Goal: Check status: Check status

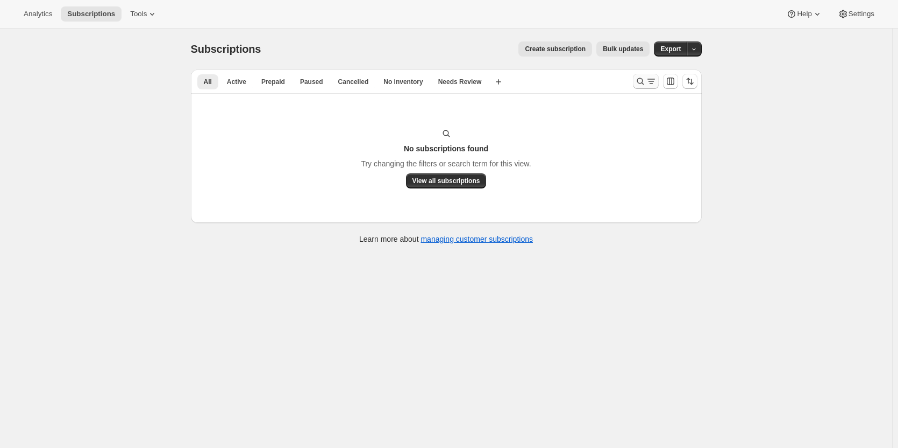
click at [645, 83] on icon "Search and filter results" at bounding box center [640, 81] width 11 height 11
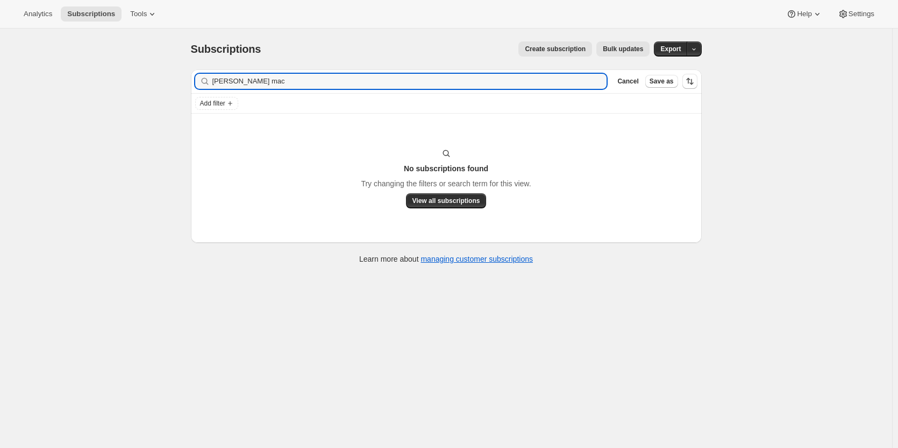
drag, startPoint x: 258, startPoint y: 79, endPoint x: 181, endPoint y: 77, distance: 76.4
click at [181, 79] on div "Subscriptions. This page is ready Subscriptions Create subscription Bulk update…" at bounding box center [446, 152] width 537 height 246
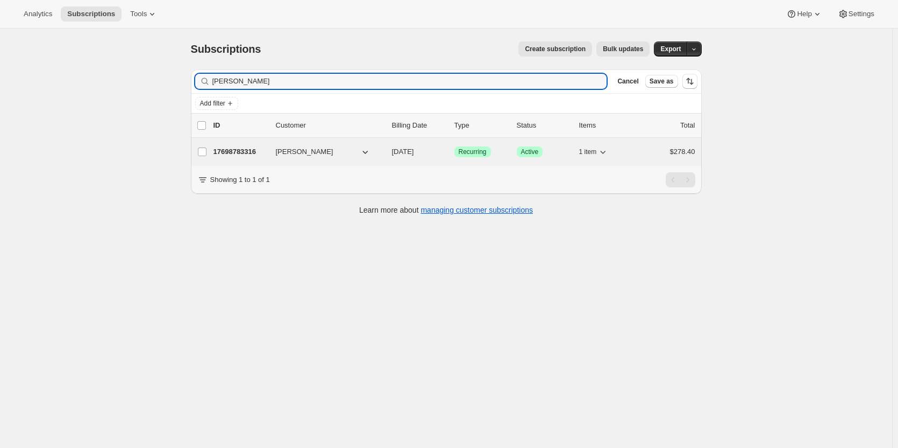
type input "bruce cook"
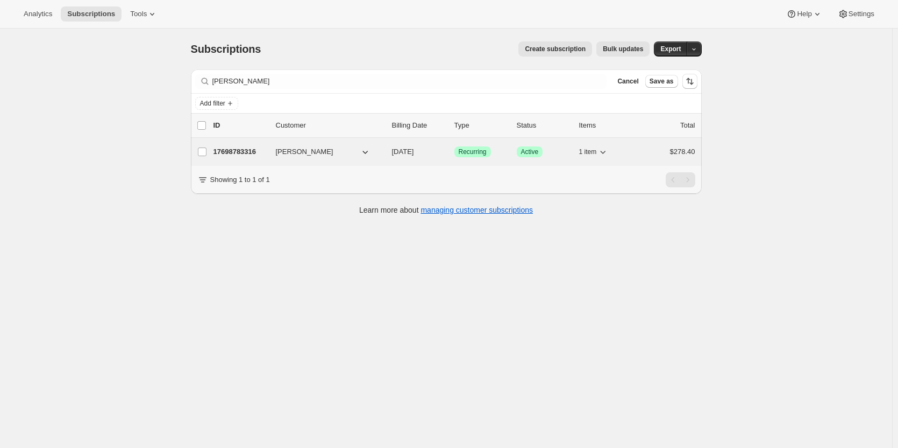
click at [239, 150] on p "17698783316" at bounding box center [241, 151] width 54 height 11
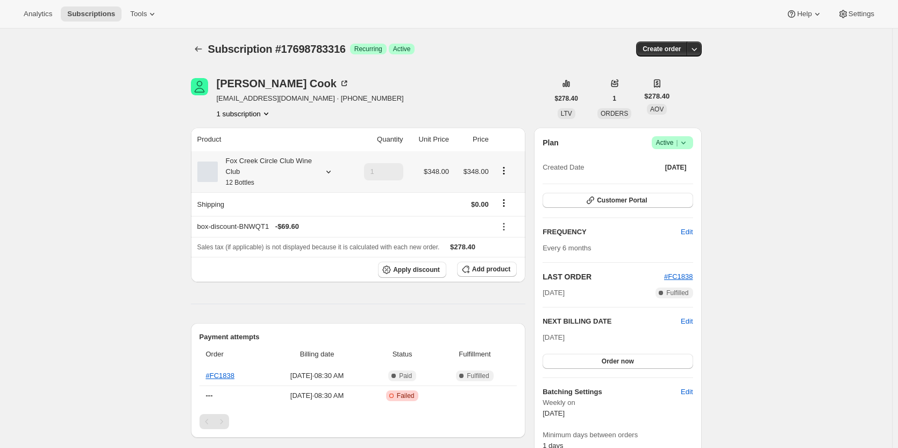
click at [251, 173] on div "Fox Creek Circle Club Wine Club 12 Bottles" at bounding box center [266, 171] width 97 height 32
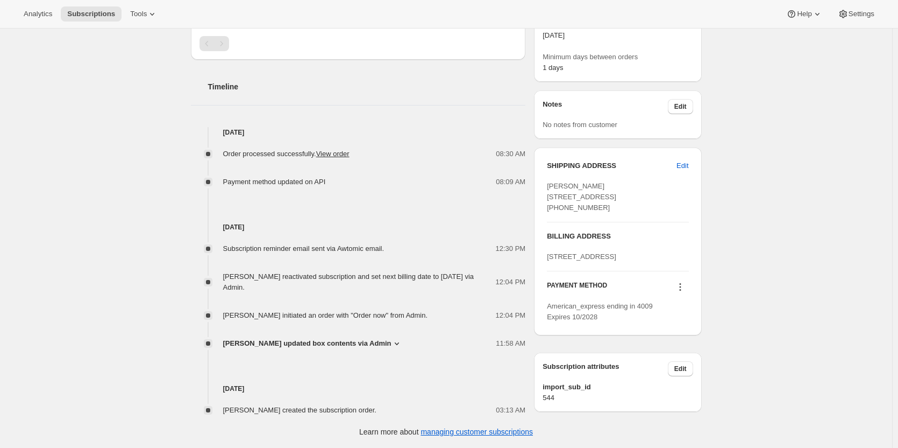
scroll to position [416, 0]
click at [682, 289] on icon at bounding box center [680, 286] width 11 height 11
click at [655, 287] on div "PAYMENT METHOD" at bounding box center [617, 288] width 141 height 15
drag, startPoint x: 635, startPoint y: 309, endPoint x: 659, endPoint y: 310, distance: 24.2
click at [659, 310] on div "American_express ending in 4009 Expires 10/2028" at bounding box center [617, 312] width 141 height 22
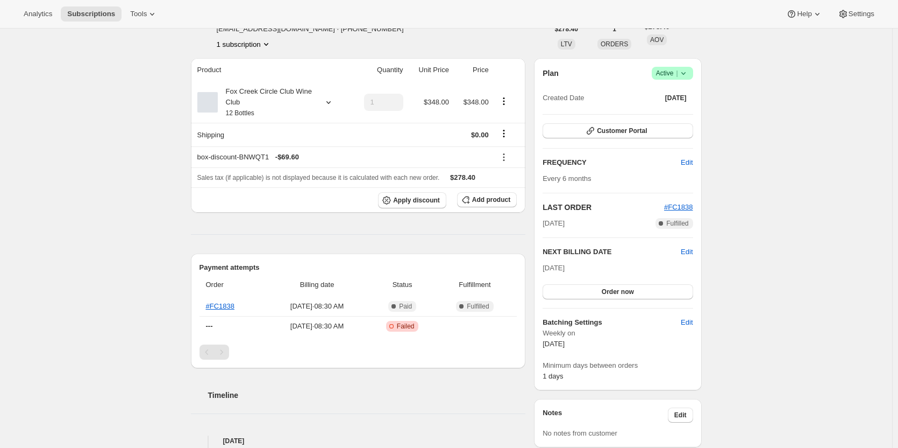
scroll to position [39, 0]
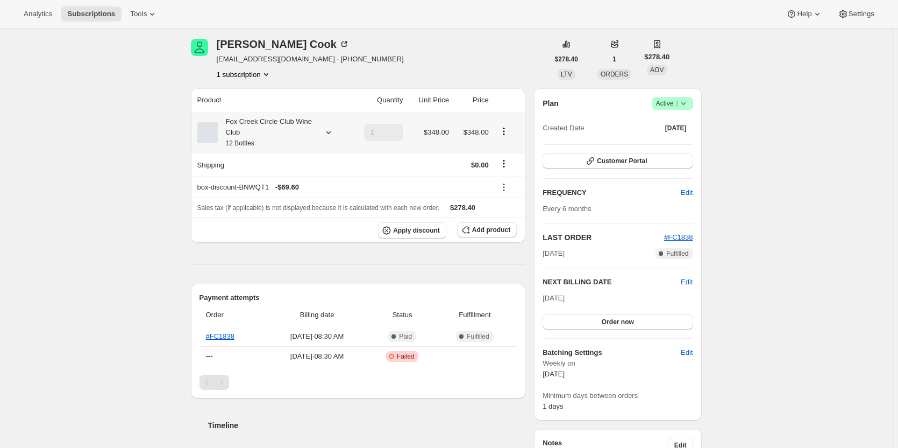
click at [292, 133] on div "Fox Creek Circle Club Wine Club 12 Bottles" at bounding box center [266, 132] width 97 height 32
click at [291, 133] on div "Fox Creek Circle Club Wine Club 12 Bottles" at bounding box center [266, 132] width 97 height 32
click at [104, 235] on div "Subscription #17698783316. This page is ready Subscription #17698783316 Success…" at bounding box center [446, 387] width 893 height 797
